Goal: Task Accomplishment & Management: Complete application form

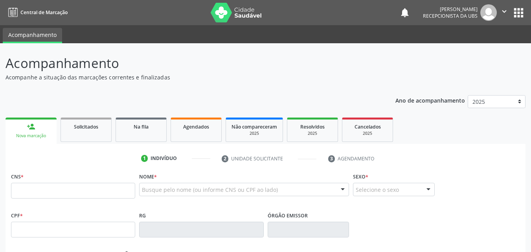
click at [77, 192] on input "text" at bounding box center [73, 191] width 124 height 16
type input "209 2786 8134 0004"
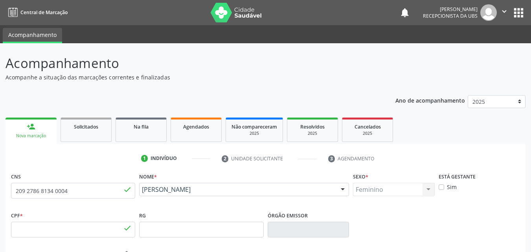
type input "704.402.044-53"
type input "[DATE]"
type input "Ivonete [PERSON_NAME]"
type input "[PHONE_NUMBER]"
type input "303.250.804-53"
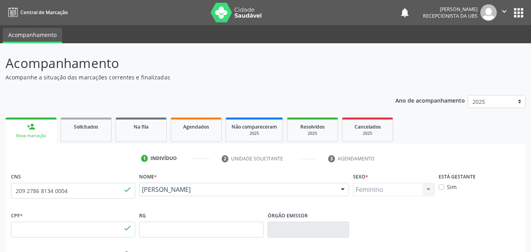
type input "298"
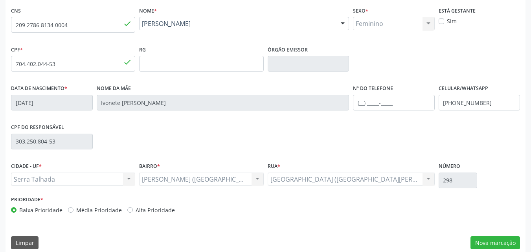
scroll to position [174, 0]
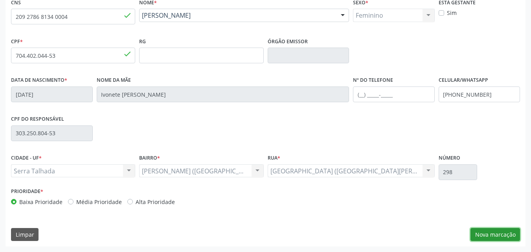
click at [492, 238] on button "Nova marcação" at bounding box center [496, 234] width 50 height 13
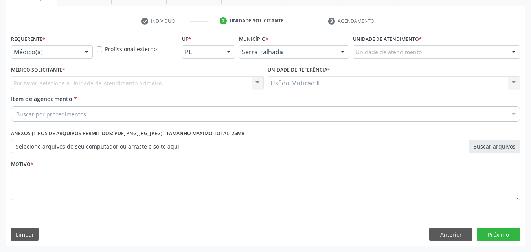
scroll to position [138, 0]
click at [83, 52] on div at bounding box center [87, 52] width 12 height 13
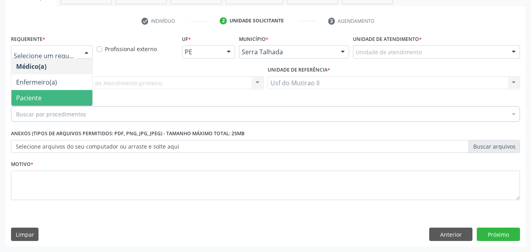
click at [59, 94] on span "Paciente" at bounding box center [51, 98] width 81 height 16
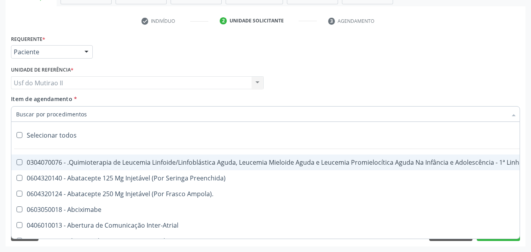
click at [58, 113] on input "Item de agendamento *" at bounding box center [261, 114] width 491 height 16
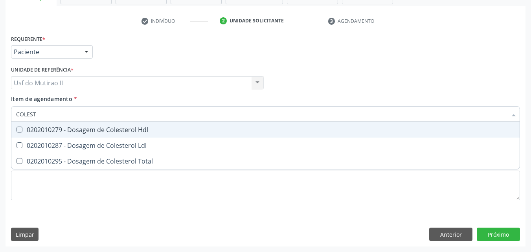
type input "COLESTE"
click at [63, 132] on div "0202010279 - Dosagem de Colesterol Hdl" at bounding box center [265, 130] width 499 height 6
checkbox Hdl "true"
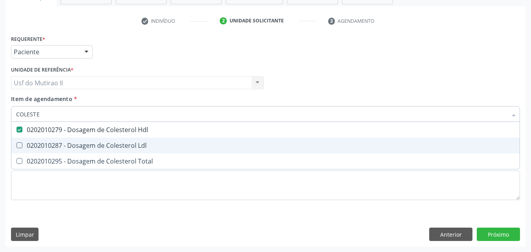
click at [57, 148] on div "0202010287 - Dosagem de Colesterol Ldl" at bounding box center [265, 145] width 499 height 6
checkbox Ldl "true"
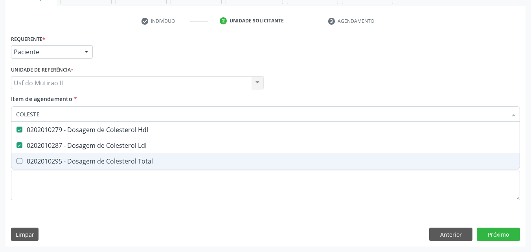
click at [59, 167] on span "0202010295 - Dosagem de Colesterol Total" at bounding box center [265, 161] width 509 height 16
checkbox Total "true"
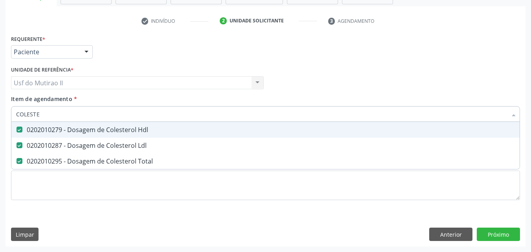
drag, startPoint x: 88, startPoint y: 111, endPoint x: 7, endPoint y: 112, distance: 80.6
click at [7, 112] on div "Requerente * Paciente Médico(a) Enfermeiro(a) Paciente Nenhum resultado encontr…" at bounding box center [266, 140] width 520 height 214
checkbox Hdl "false"
checkbox Ldl "false"
checkbox Total "false"
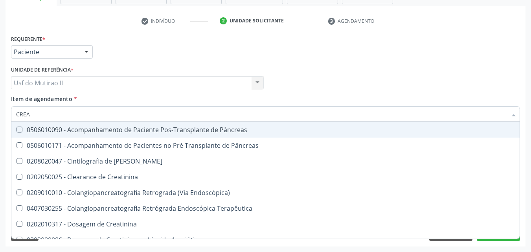
type input "CREAT"
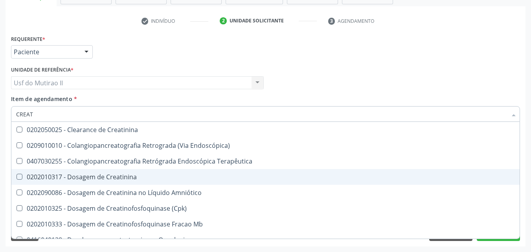
click at [76, 177] on div "0202010317 - Dosagem de Creatinina" at bounding box center [265, 177] width 499 height 6
checkbox Creatinina "true"
type input "CREA"
checkbox Creatinina "false"
checkbox Mb "true"
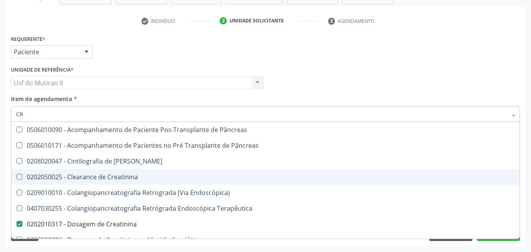
type input "C"
checkbox Creatinina "false"
checkbox Oncologia "false"
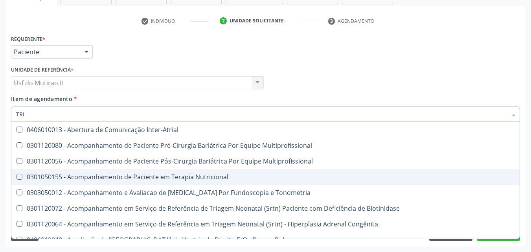
type input "TRIG"
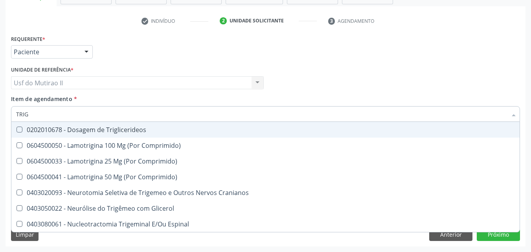
click at [101, 128] on div "0202010678 - Dosagem de Triglicerideos" at bounding box center [265, 130] width 499 height 6
checkbox Triglicerideos "true"
drag, startPoint x: 60, startPoint y: 117, endPoint x: 0, endPoint y: 118, distance: 60.2
click at [0, 118] on div "Acompanhamento Acompanhe a situação das marcações correntes e finalizadas Relat…" at bounding box center [265, 79] width 531 height 347
type input "G"
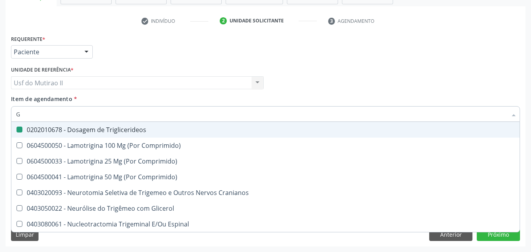
checkbox Triglicerideos "false"
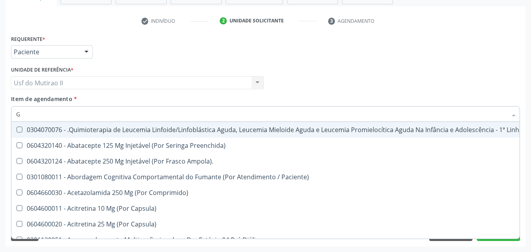
type input "GL"
checkbox Pé "true"
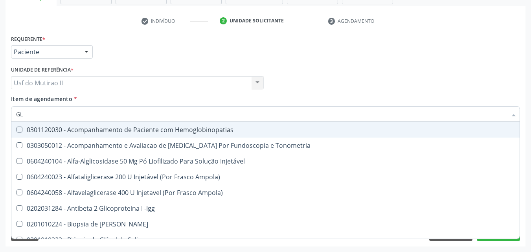
type input "GLI"
checkbox Glomerular "true"
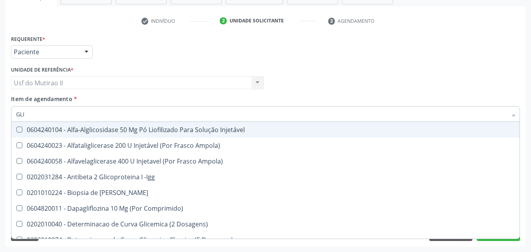
type input "GLIC"
checkbox Derrames "true"
checkbox Triglicerideos "false"
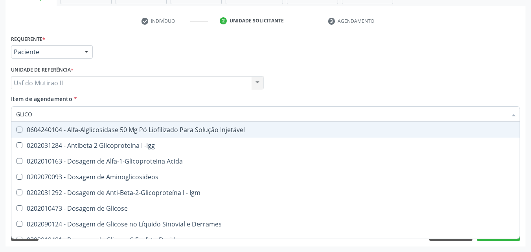
type input "GLICOS"
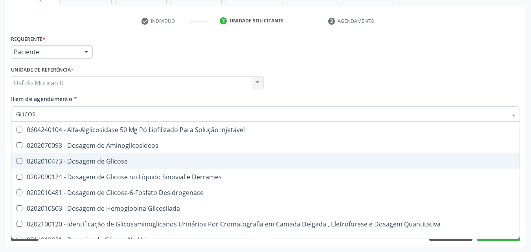
click at [18, 160] on Glicose at bounding box center [20, 161] width 6 height 6
click at [17, 160] on Glicose "checkbox" at bounding box center [13, 161] width 5 height 5
checkbox Glicose "true"
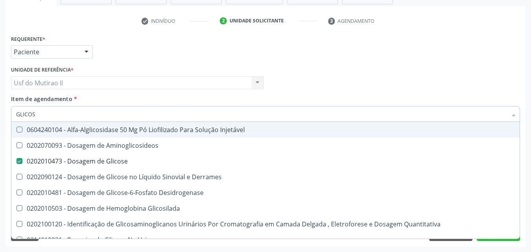
drag, startPoint x: 41, startPoint y: 116, endPoint x: 5, endPoint y: 118, distance: 36.2
click at [5, 118] on div "Acompanhamento Acompanhe a situação das marcações correntes e finalizadas Relat…" at bounding box center [265, 79] width 531 height 347
checkbox Glicose "false"
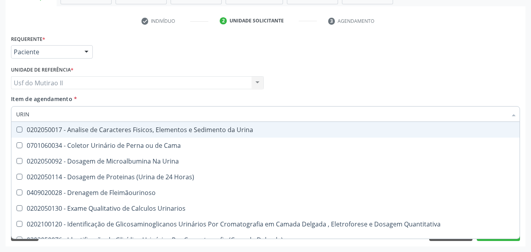
type input "URINA"
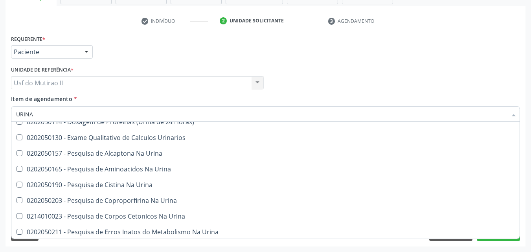
scroll to position [0, 0]
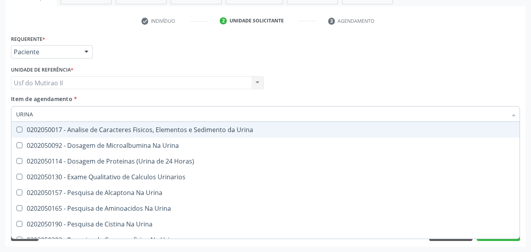
click at [142, 127] on div "0202050017 - Analise de Caracteres Fisicos, Elementos e Sedimento da Urina" at bounding box center [265, 130] width 499 height 6
checkbox Urina "true"
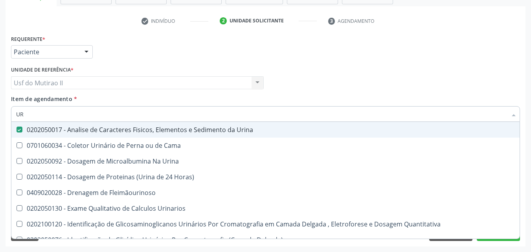
type input "U"
checkbox Urina "false"
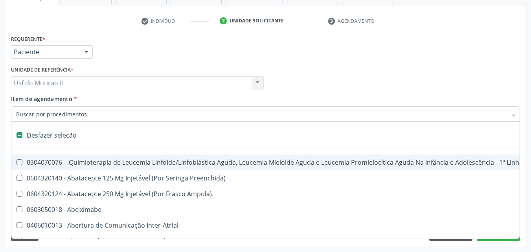
type input "H"
checkbox Urina "false"
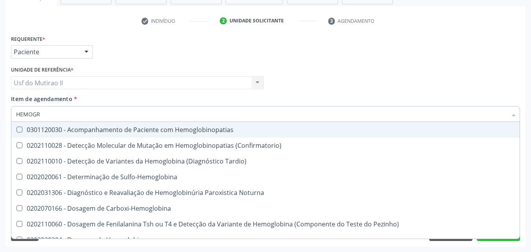
type input "HEMOGRA"
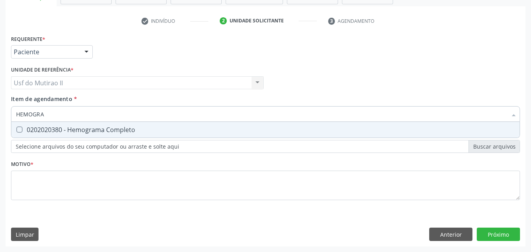
click at [142, 126] on span "0202020380 - Hemograma Completo" at bounding box center [265, 130] width 509 height 16
checkbox Completo "true"
drag, startPoint x: 57, startPoint y: 117, endPoint x: 2, endPoint y: 120, distance: 55.1
click at [2, 120] on div "Acompanhamento Acompanhe a situação das marcações correntes e finalizadas Relat…" at bounding box center [265, 79] width 531 height 347
checkbox Completo "false"
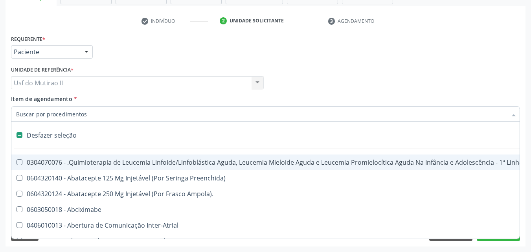
type input "T"
checkbox Reto "true"
checkbox Urina "false"
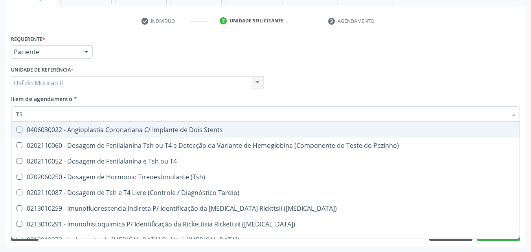
type input "TSH"
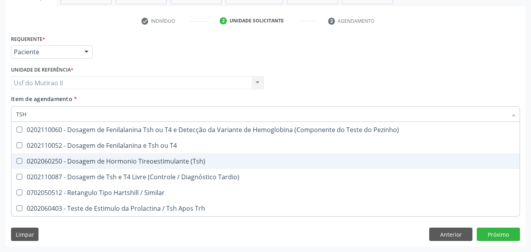
click at [163, 159] on div "0202060250 - Dosagem de Hormonio Tireoestimulante (Tsh)" at bounding box center [265, 161] width 499 height 6
checkbox \(Tsh\) "true"
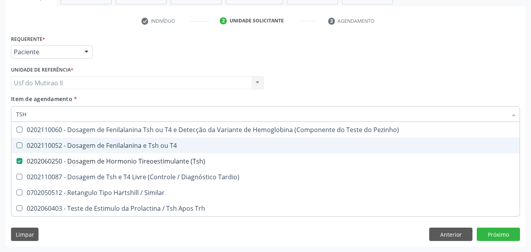
type input "TS"
checkbox \(Tsh\) "false"
checkbox Tardio\) "true"
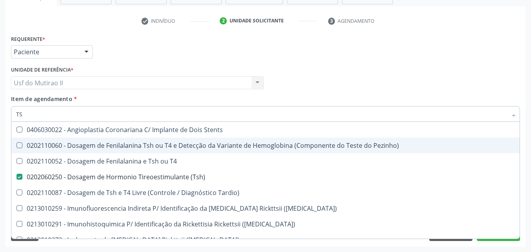
type input "T"
checkbox \(Tsh\) "false"
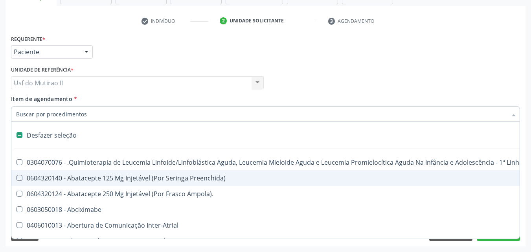
click at [269, 64] on div "Médico Solicitante Por favor, selecione a Unidade de Atendimento primeiro Nenhu…" at bounding box center [265, 79] width 513 height 31
checkbox Preenchida\) "true"
checkbox Ampola\)\ "true"
checkbox Abciximabe "true"
checkbox Inter-Atrial "true"
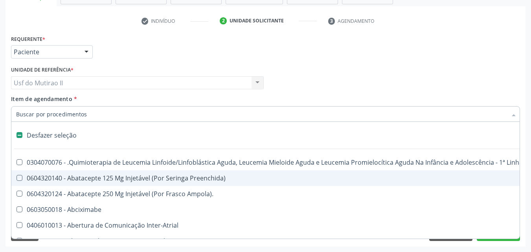
checkbox Valvar "true"
checkbox Adolescente\) "true"
checkbox Valvar "true"
checkbox Adolescente\) "true"
checkbox Paciente\) "true"
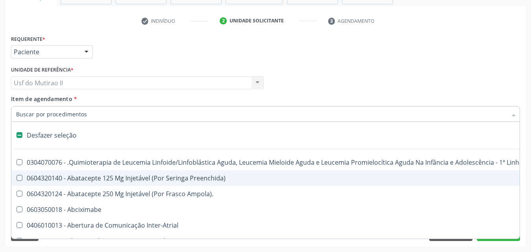
checkbox Urina "false"
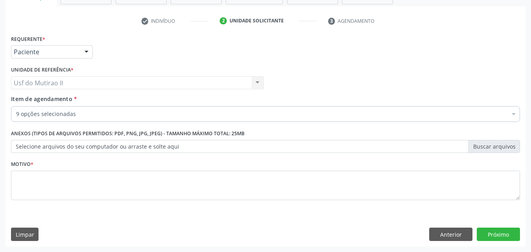
click at [249, 133] on div "Anexos (Tipos de arquivos permitidos: PDF, PNG, JPG, JPEG) - Tamanho máximo tot…" at bounding box center [265, 140] width 509 height 25
click at [189, 108] on div "9 opções selecionadas" at bounding box center [265, 114] width 509 height 16
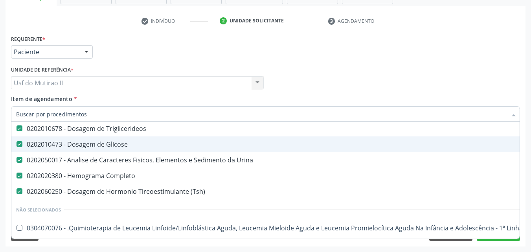
scroll to position [118, 0]
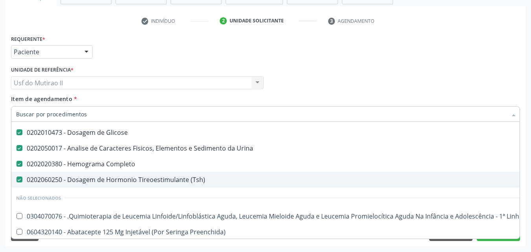
click at [151, 182] on div "0202060250 - Dosagem de Hormonio Tireoestimulante (Tsh)" at bounding box center [322, 180] width 612 height 6
checkbox \(Tsh\) "false"
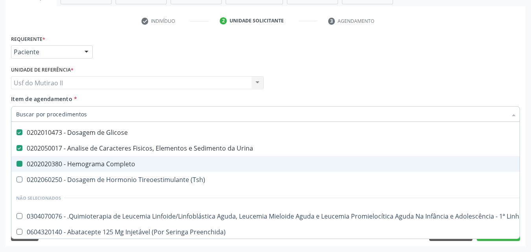
type input "T"
checkbox Completo "false"
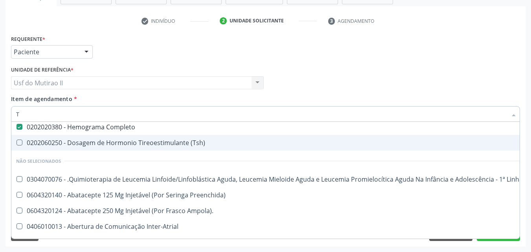
type input "TG"
checkbox Hdl "false"
checkbox Ldl "false"
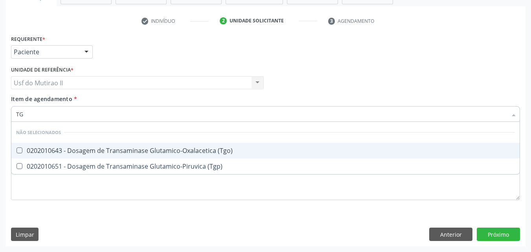
click at [138, 146] on span "0202010643 - Dosagem de Transaminase Glutamico-Oxalacetica (Tgo)" at bounding box center [265, 151] width 509 height 16
checkbox \(Tgo\) "true"
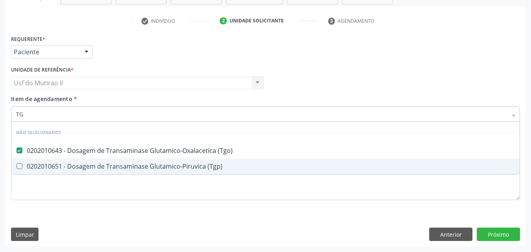
click at [140, 165] on div "0202010651 - Dosagem de Transaminase Glutamico-Piruvica (Tgp)" at bounding box center [265, 166] width 499 height 6
checkbox \(Tgp\) "true"
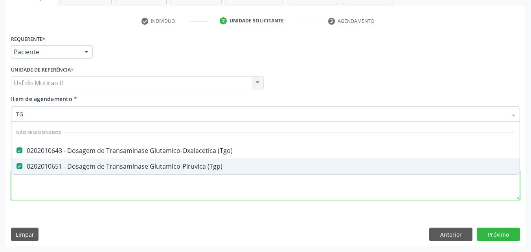
click at [151, 186] on div "Requerente * Paciente Médico(a) Enfermeiro(a) Paciente Nenhum resultado encontr…" at bounding box center [265, 122] width 509 height 178
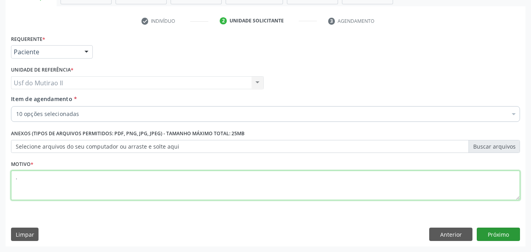
type textarea "."
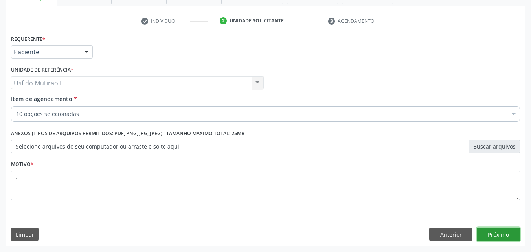
click at [498, 238] on button "Próximo" at bounding box center [498, 234] width 43 height 13
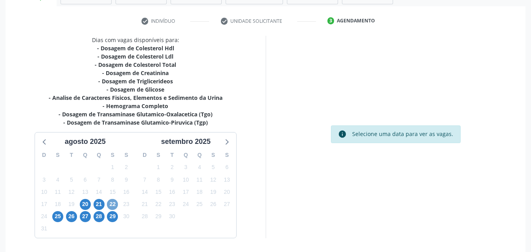
click at [116, 205] on span "22" at bounding box center [112, 204] width 11 height 11
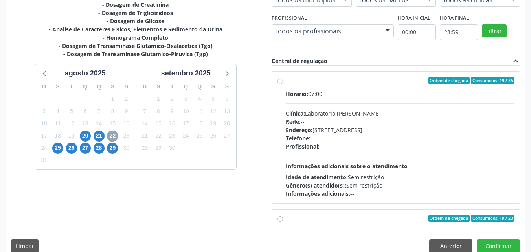
scroll to position [216, 0]
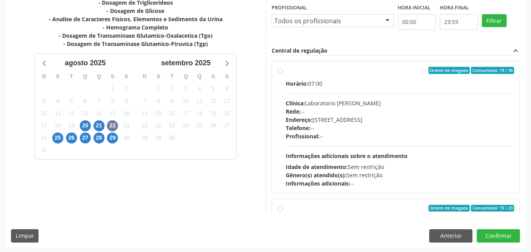
click at [276, 76] on div "Ordem de chegada Consumidos: 19 / 36 Horário: 07:00 Clínica: Laboratorio [PERSO…" at bounding box center [396, 127] width 248 height 132
radio input "true"
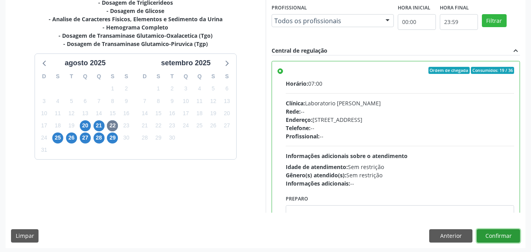
click at [501, 238] on button "Confirmar" at bounding box center [498, 235] width 43 height 13
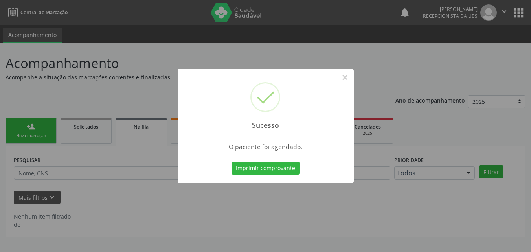
scroll to position [0, 0]
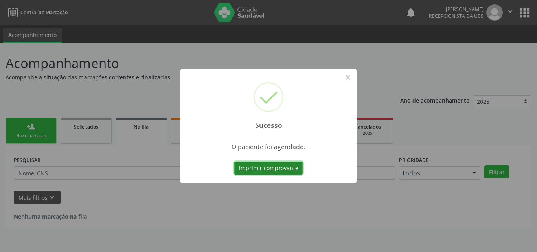
click at [253, 174] on button "Imprimir comprovante" at bounding box center [268, 168] width 68 height 13
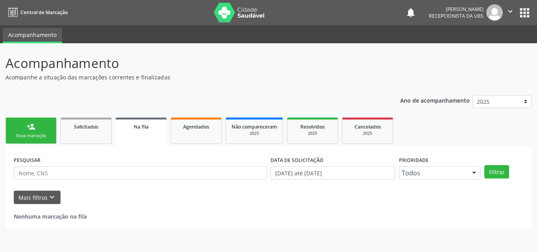
click at [26, 126] on link "person_add Nova marcação" at bounding box center [31, 131] width 51 height 26
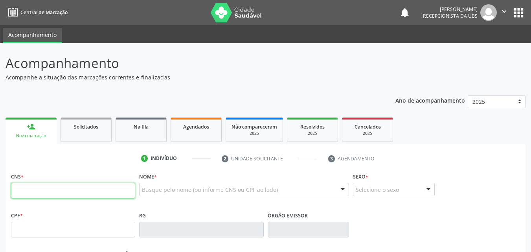
click at [76, 193] on input "text" at bounding box center [73, 191] width 124 height 16
paste input "209 2786 8134 0004"
type input "209 2786 8134 0004"
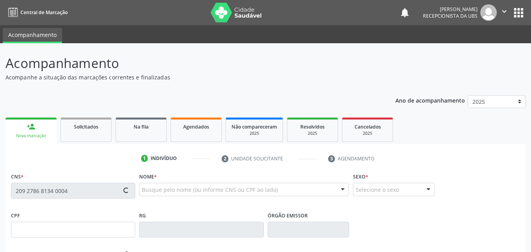
type input "704.402.044-53"
type input "[DATE]"
type input "Ivonete [PERSON_NAME]"
type input "[PHONE_NUMBER]"
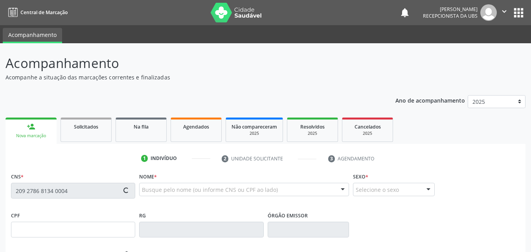
type input "303.250.804-53"
type input "298"
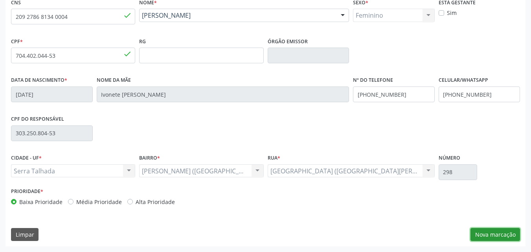
click at [498, 233] on button "Nova marcação" at bounding box center [496, 234] width 50 height 13
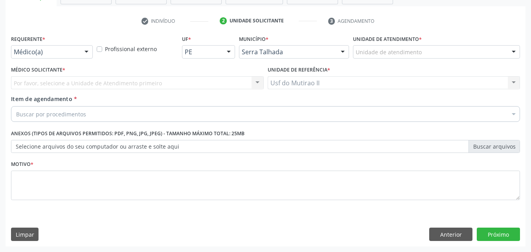
scroll to position [138, 0]
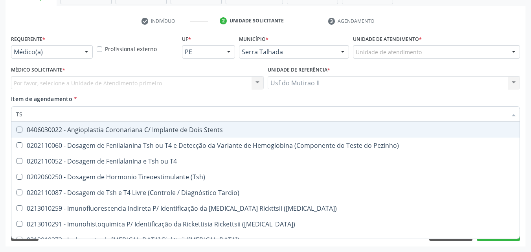
type input "TSH"
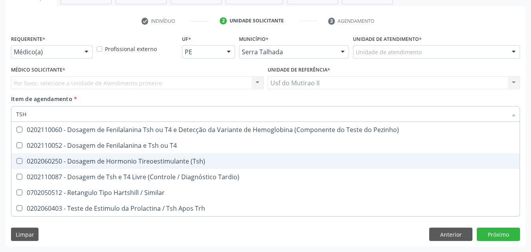
click at [157, 163] on div "0202060250 - Dosagem de Hormonio Tireoestimulante (Tsh)" at bounding box center [265, 161] width 499 height 6
checkbox \(Tsh\) "true"
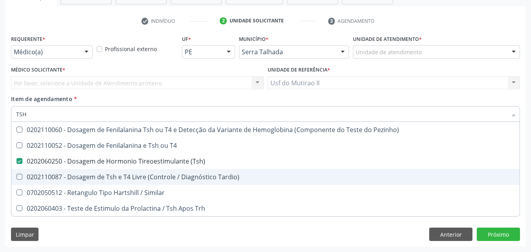
type input "TS"
checkbox \(Tsh\) "false"
checkbox Tardio\) "true"
type input "T"
checkbox Tardio\) "false"
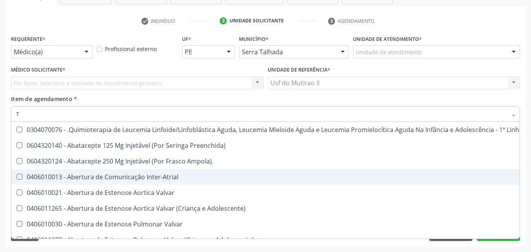
type input "T4"
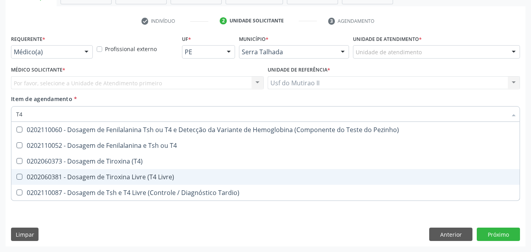
click at [135, 179] on div "0202060381 - Dosagem de Tiroxina Livre (T4 Livre)" at bounding box center [265, 177] width 499 height 6
checkbox Livre\) "true"
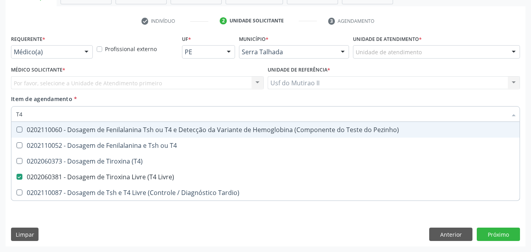
click at [55, 116] on input "T4" at bounding box center [261, 114] width 491 height 16
type input "T"
checkbox Livre\) "false"
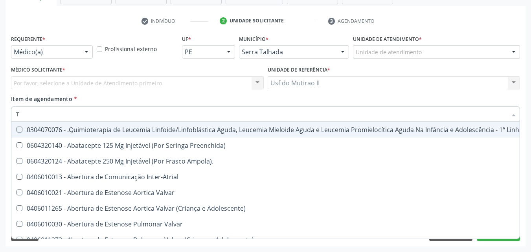
type input "[MEDICAL_DATA]"
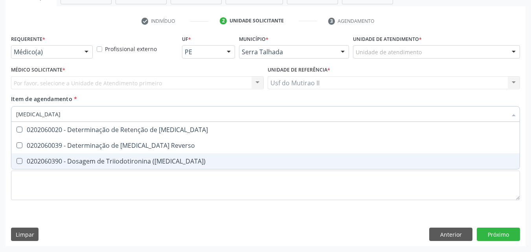
click at [92, 161] on div "0202060390 - Dosagem de Triiodotironina ([MEDICAL_DATA])" at bounding box center [265, 161] width 499 height 6
checkbox \(T3\) "true"
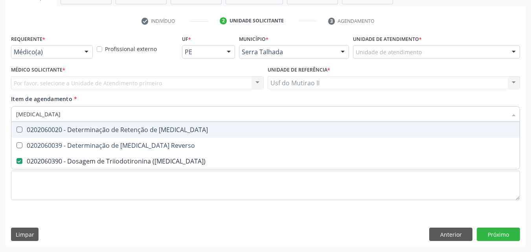
click at [70, 116] on input "[MEDICAL_DATA]" at bounding box center [261, 114] width 491 height 16
type input "T"
checkbox \(T3\) "false"
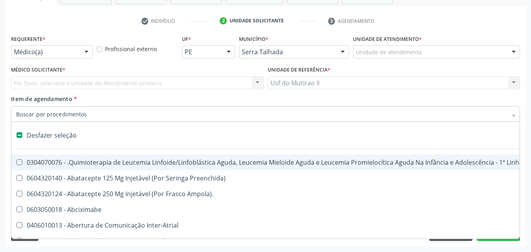
type input "G"
checkbox Transplantado "true"
checkbox Capsula\) "true"
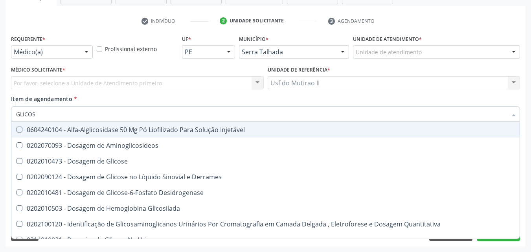
type input "GLICOSI"
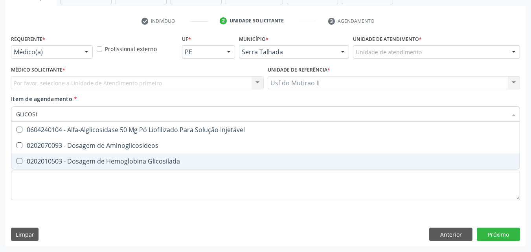
click at [114, 161] on div "0202010503 - Dosagem de Hemoglobina Glicosilada" at bounding box center [265, 161] width 499 height 6
checkbox Glicosilada "true"
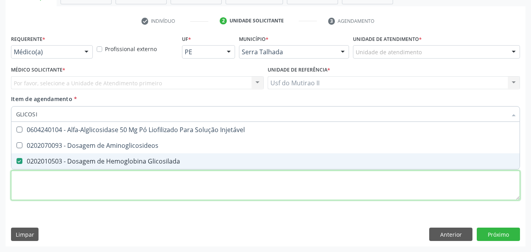
click at [112, 184] on div "Requerente * Médico(a) Médico(a) Enfermeiro(a) Paciente Nenhum resultado encont…" at bounding box center [265, 122] width 509 height 178
checkbox Aminoglicosideos "true"
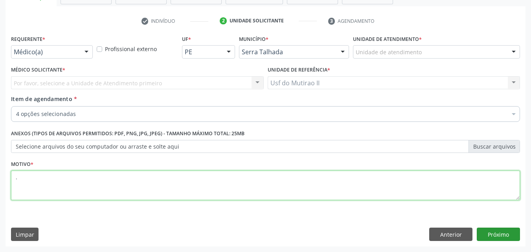
type textarea "."
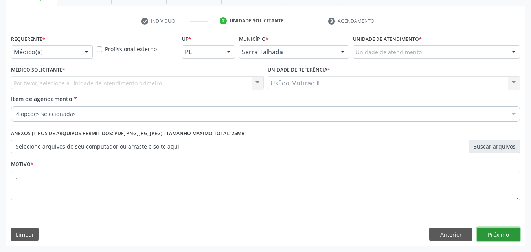
click at [504, 238] on button "Próximo" at bounding box center [498, 234] width 43 height 13
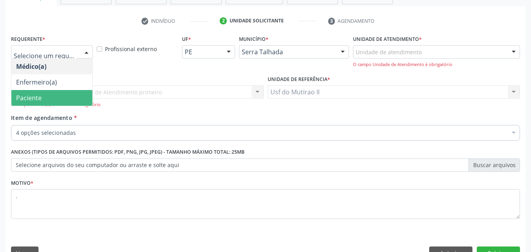
click at [65, 97] on span "Paciente" at bounding box center [51, 98] width 81 height 16
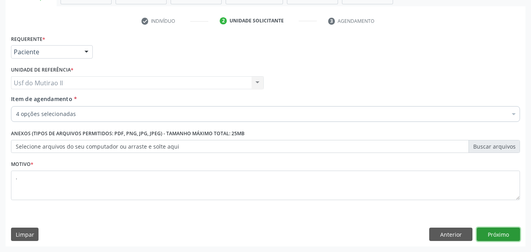
click at [516, 238] on button "Próximo" at bounding box center [498, 234] width 43 height 13
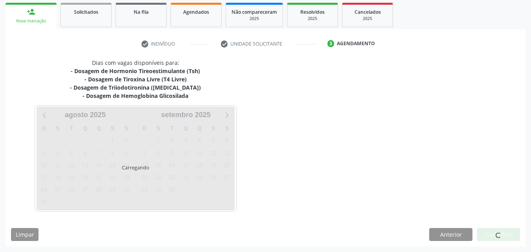
scroll to position [115, 0]
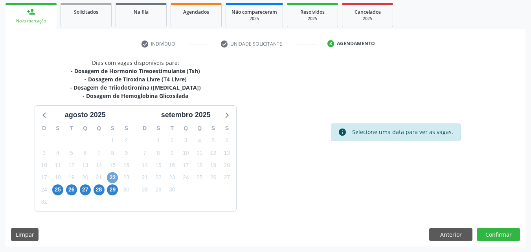
click at [114, 179] on span "22" at bounding box center [112, 177] width 11 height 11
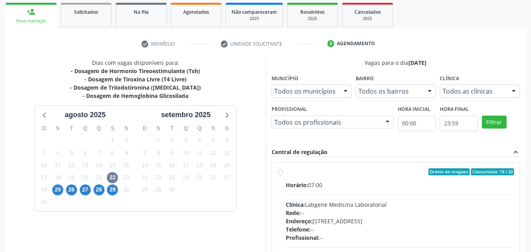
click at [343, 184] on div "Horário: 07:00" at bounding box center [400, 185] width 229 height 8
click at [283, 175] on input "Ordem de chegada Consumidos: 19 / 20 Horário: 07:00 Clínica: Labgene Medicina L…" at bounding box center [281, 171] width 6 height 7
radio input "true"
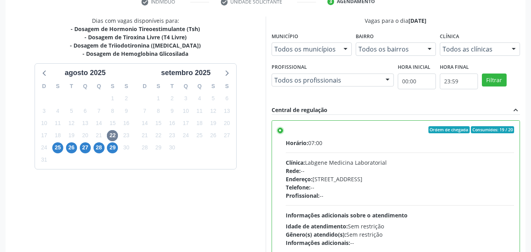
scroll to position [218, 0]
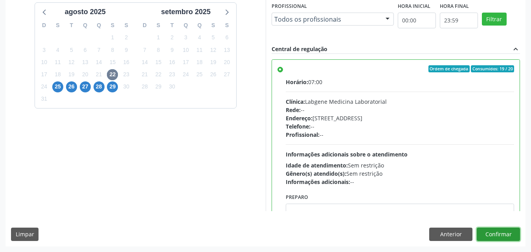
click at [507, 235] on button "Confirmar" at bounding box center [498, 234] width 43 height 13
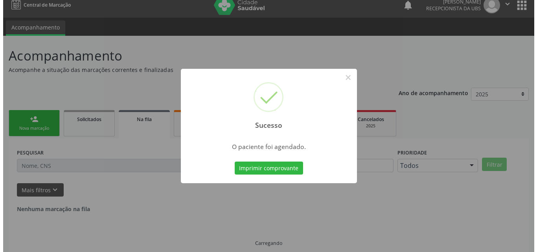
scroll to position [0, 0]
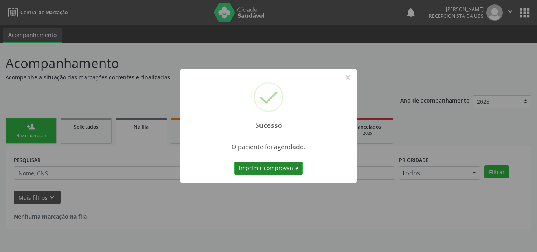
click at [265, 170] on button "Imprimir comprovante" at bounding box center [268, 168] width 68 height 13
